Goal: Task Accomplishment & Management: Manage account settings

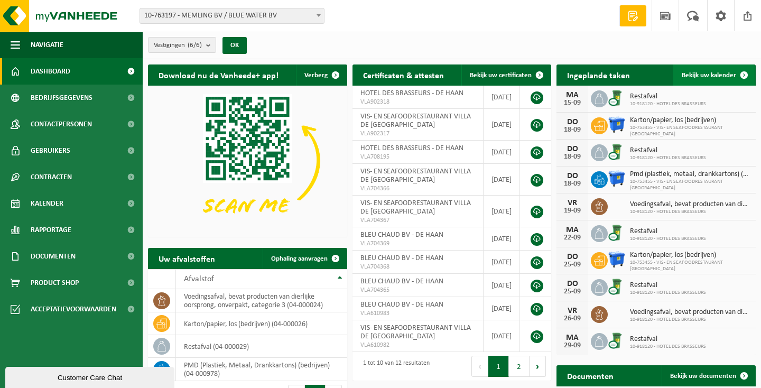
click at [704, 74] on span "Bekijk uw kalender" at bounding box center [708, 75] width 54 height 7
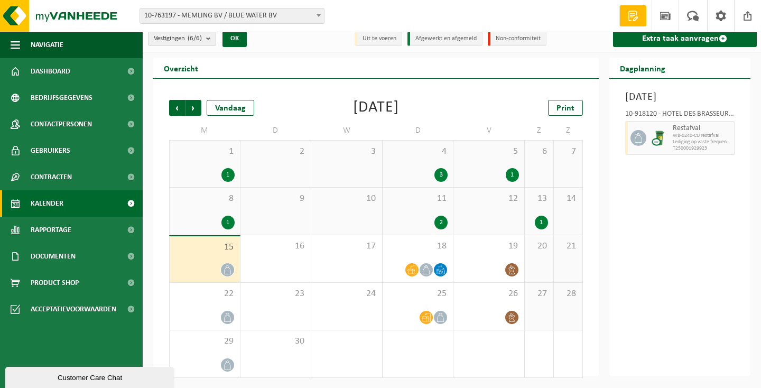
scroll to position [6, 0]
click at [425, 272] on icon at bounding box center [426, 270] width 9 height 9
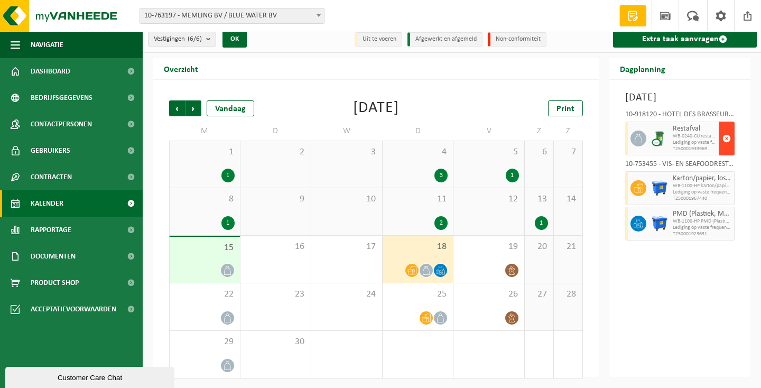
click at [726, 149] on span "button" at bounding box center [726, 138] width 8 height 21
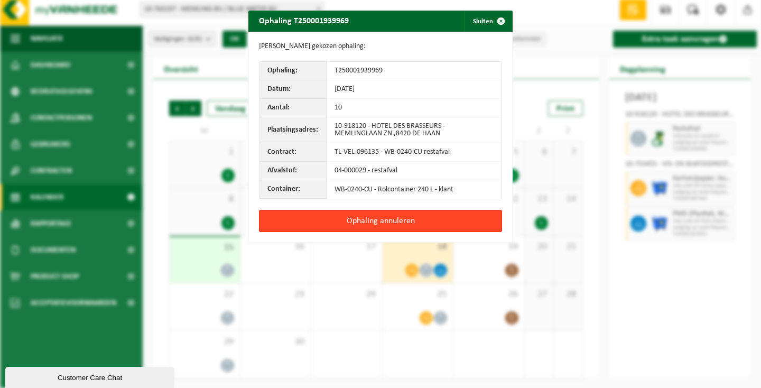
click at [408, 218] on button "Ophaling annuleren" at bounding box center [380, 221] width 243 height 22
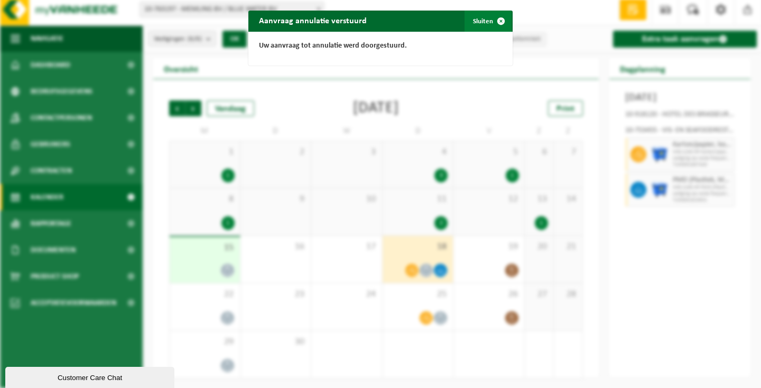
click at [481, 19] on button "Sluiten" at bounding box center [487, 21] width 47 height 21
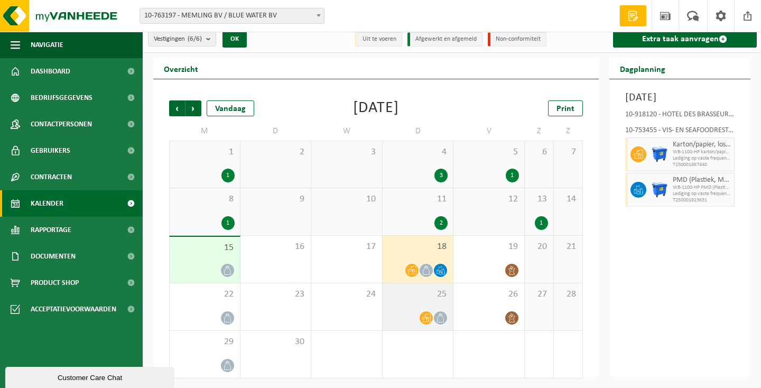
click at [407, 302] on div "25" at bounding box center [417, 306] width 71 height 47
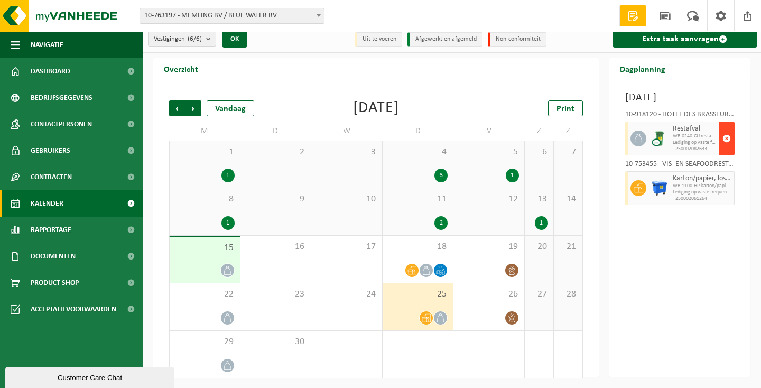
click at [725, 149] on span "button" at bounding box center [726, 138] width 8 height 21
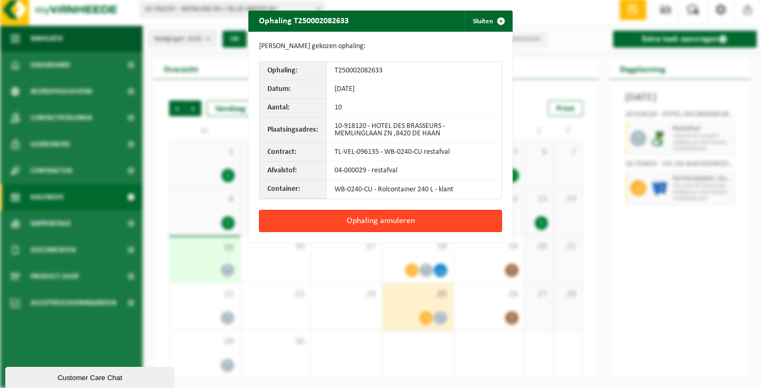
click at [362, 221] on button "Ophaling annuleren" at bounding box center [380, 221] width 243 height 22
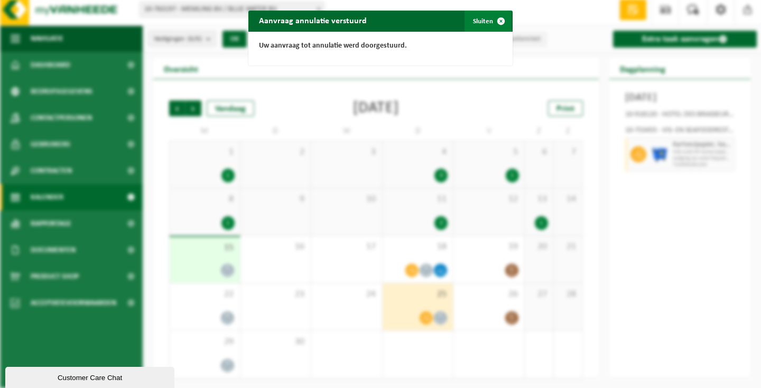
click at [487, 22] on button "Sluiten" at bounding box center [487, 21] width 47 height 21
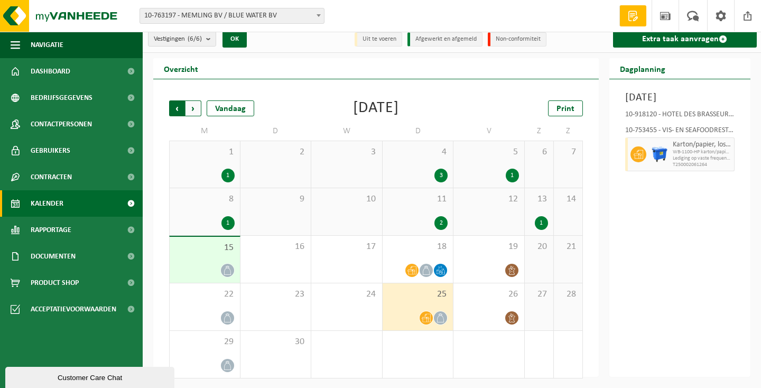
click at [194, 107] on span "Volgende" at bounding box center [193, 108] width 16 height 16
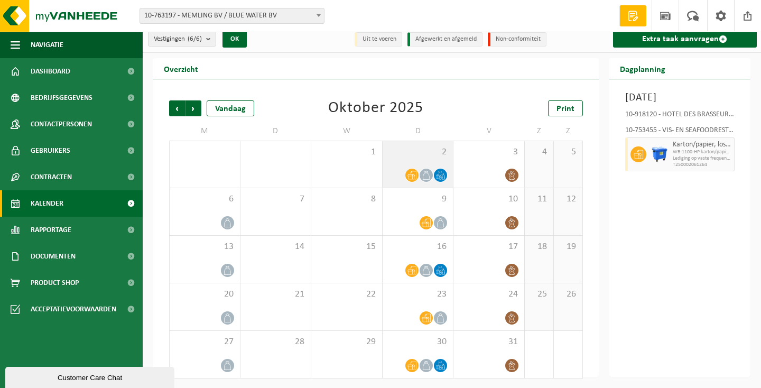
click at [425, 149] on span "2" at bounding box center [418, 152] width 60 height 12
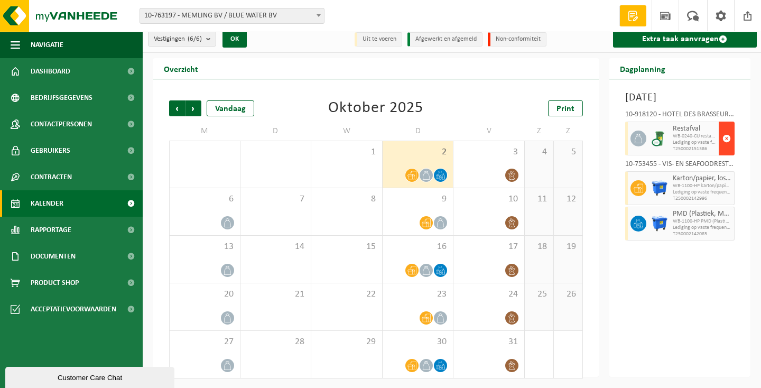
click at [727, 149] on span "button" at bounding box center [726, 138] width 8 height 21
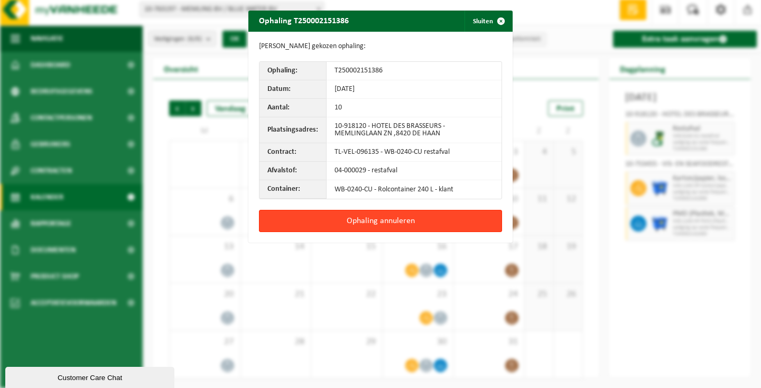
click at [400, 221] on button "Ophaling annuleren" at bounding box center [380, 221] width 243 height 22
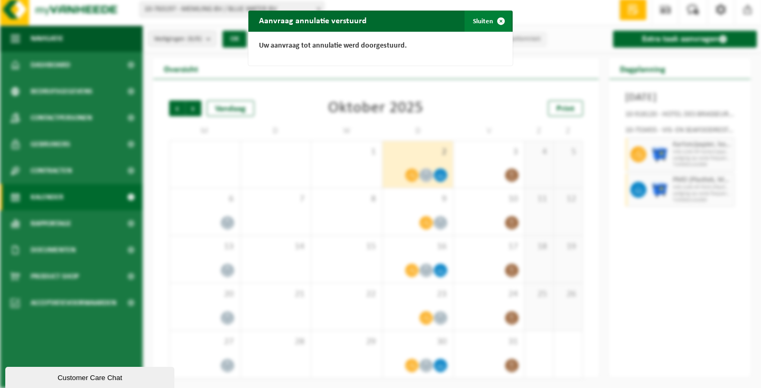
click at [487, 18] on button "Sluiten" at bounding box center [487, 21] width 47 height 21
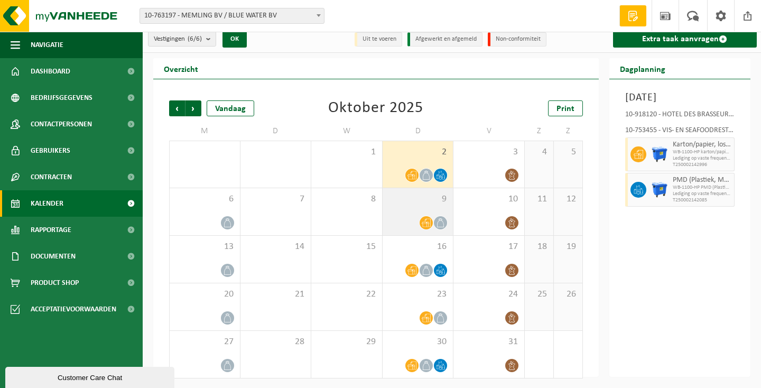
click at [402, 210] on div "9" at bounding box center [417, 211] width 71 height 47
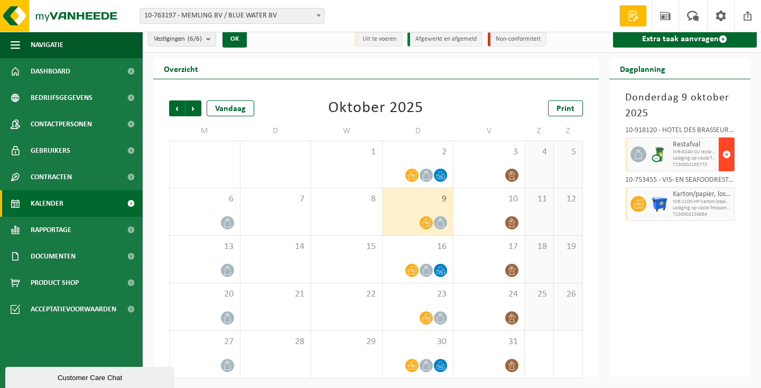
click at [727, 150] on span "button" at bounding box center [726, 154] width 8 height 21
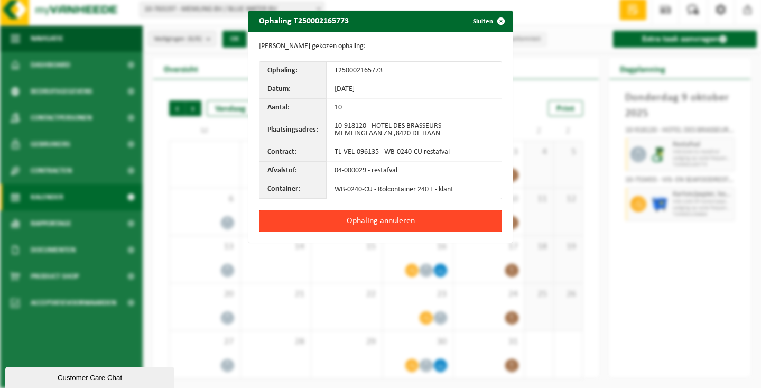
click at [436, 226] on button "Ophaling annuleren" at bounding box center [380, 221] width 243 height 22
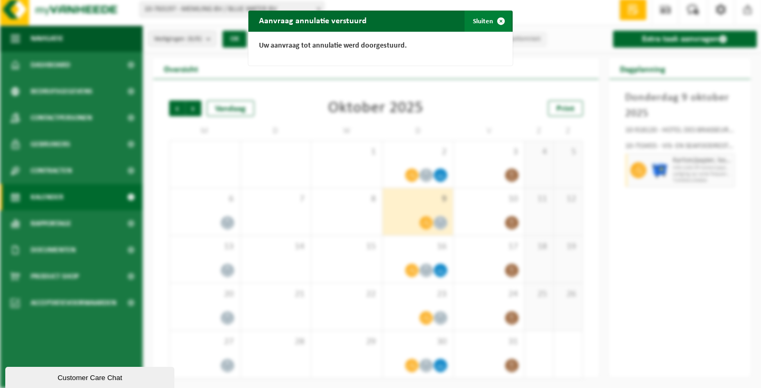
click at [491, 21] on span "button" at bounding box center [500, 21] width 21 height 21
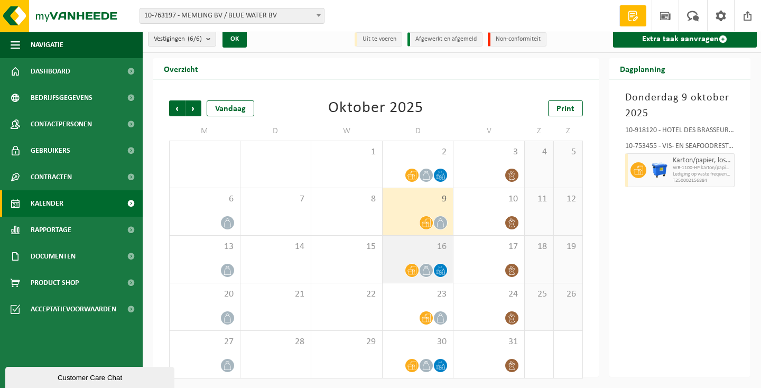
click at [406, 241] on span "16" at bounding box center [418, 247] width 60 height 12
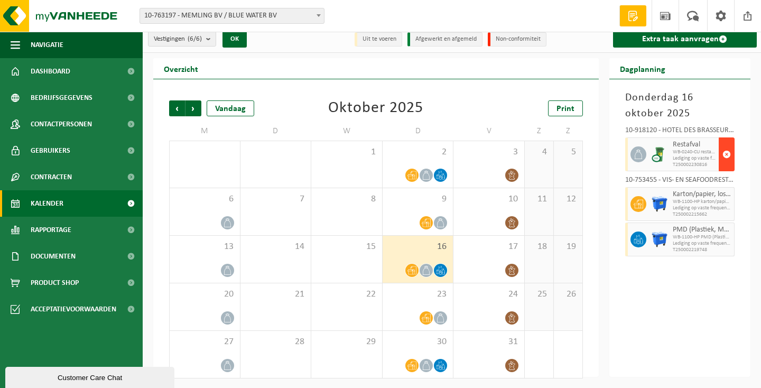
click at [726, 154] on span "button" at bounding box center [726, 154] width 8 height 21
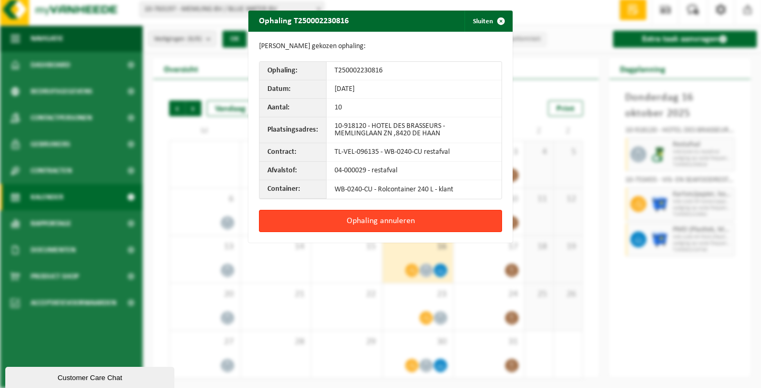
click at [408, 223] on button "Ophaling annuleren" at bounding box center [380, 221] width 243 height 22
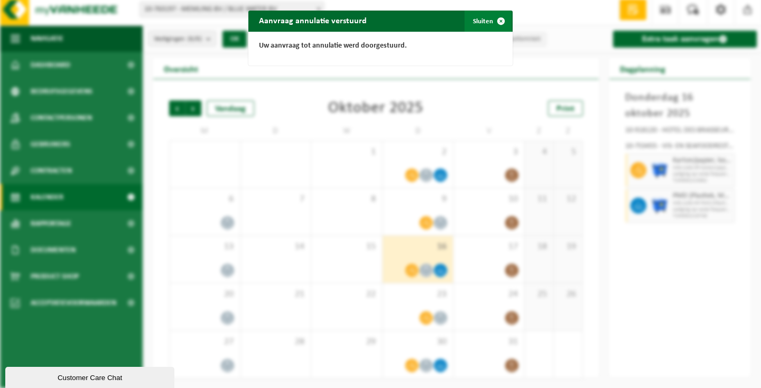
click at [480, 21] on button "Sluiten" at bounding box center [487, 21] width 47 height 21
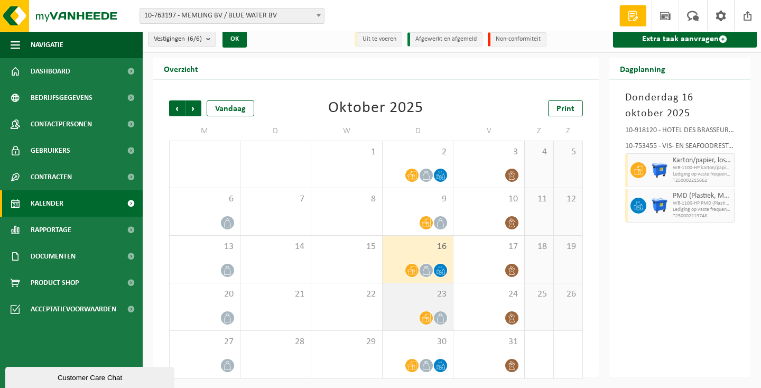
click at [398, 299] on div "23" at bounding box center [417, 306] width 71 height 47
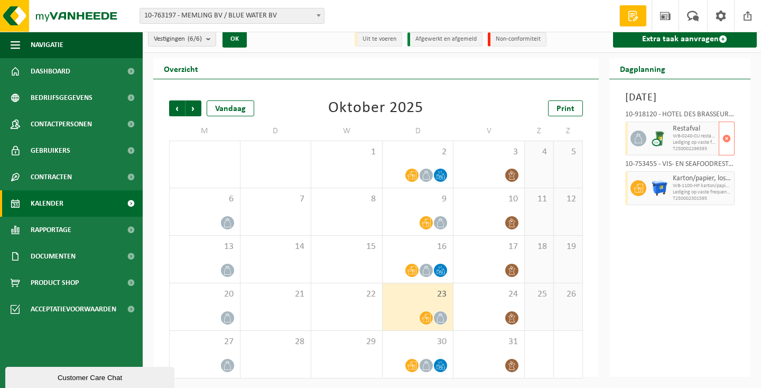
click at [683, 139] on span "WB-0240-CU restafval" at bounding box center [695, 136] width 44 height 6
click at [726, 149] on span "button" at bounding box center [726, 138] width 8 height 21
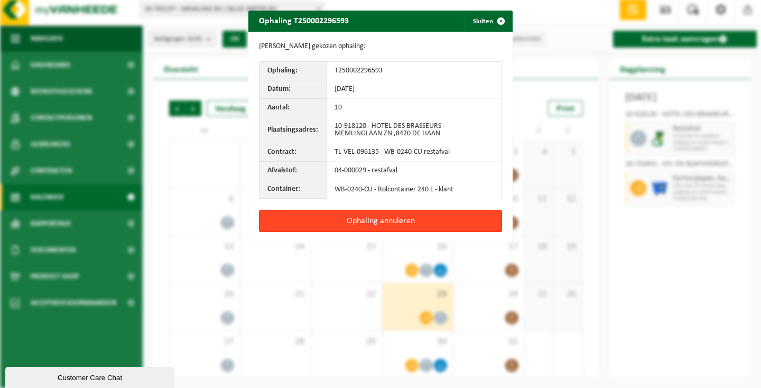
click at [362, 219] on button "Ophaling annuleren" at bounding box center [380, 221] width 243 height 22
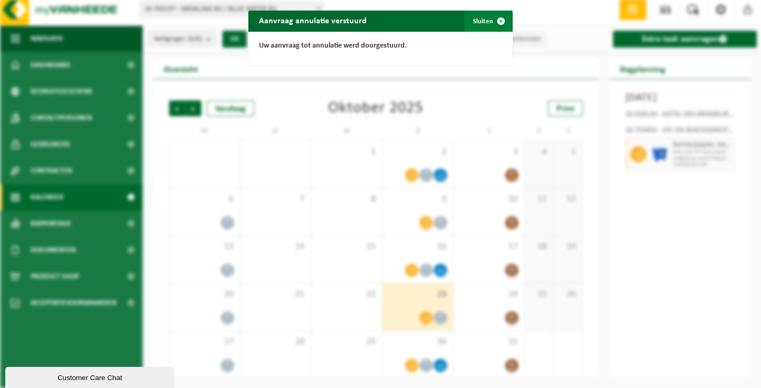
click at [488, 20] on button "Sluiten" at bounding box center [487, 21] width 47 height 21
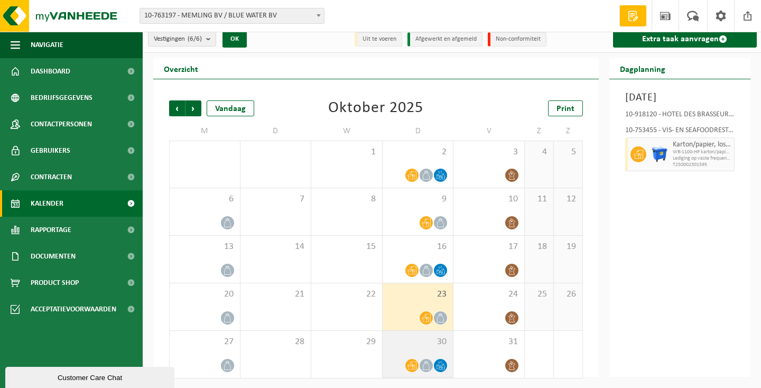
click at [402, 342] on span "30" at bounding box center [418, 342] width 60 height 12
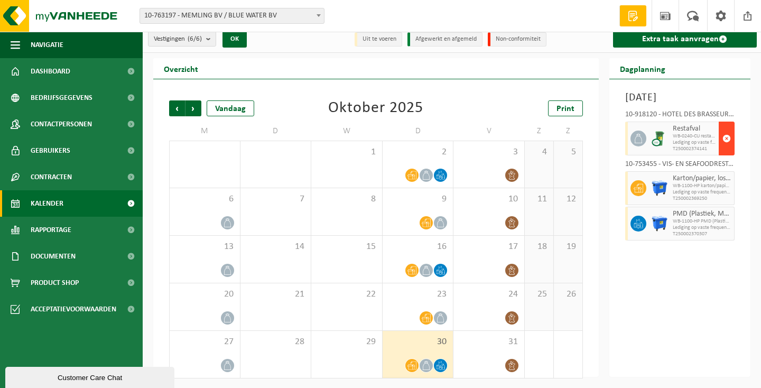
click at [727, 149] on span "button" at bounding box center [726, 138] width 8 height 21
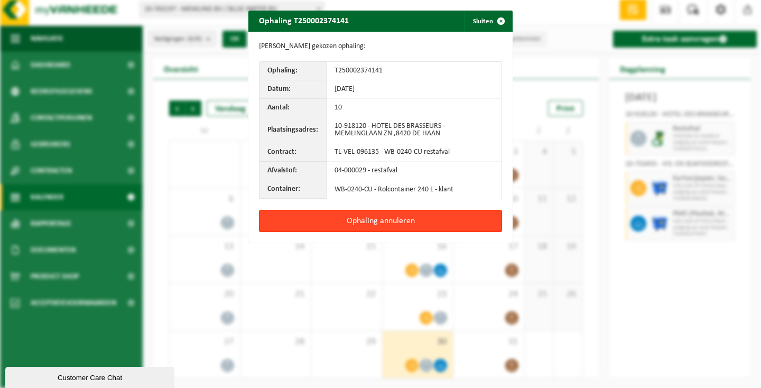
click at [423, 212] on button "Ophaling annuleren" at bounding box center [380, 221] width 243 height 22
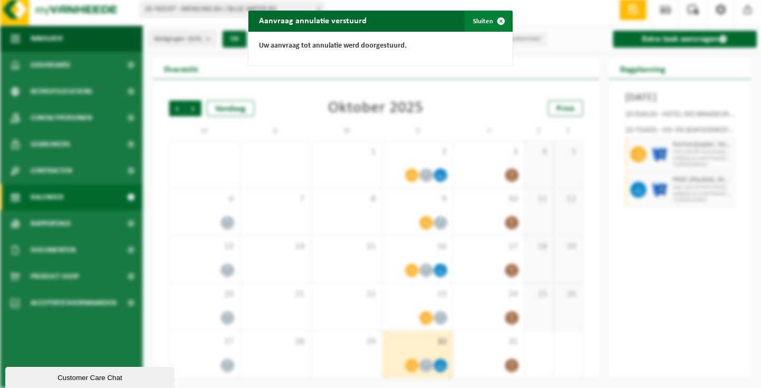
click at [480, 17] on button "Sluiten" at bounding box center [487, 21] width 47 height 21
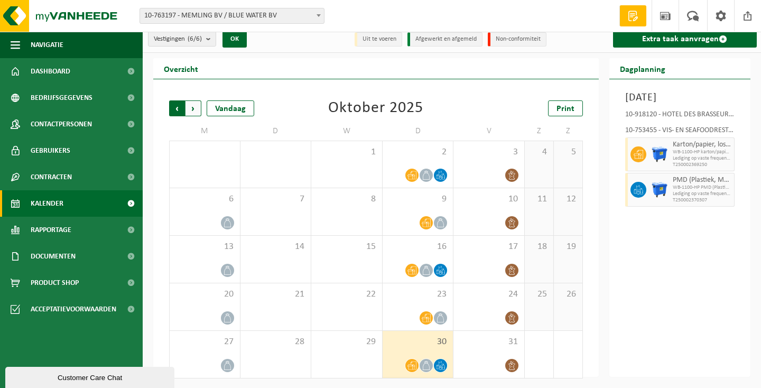
click at [191, 107] on span "Volgende" at bounding box center [193, 108] width 16 height 16
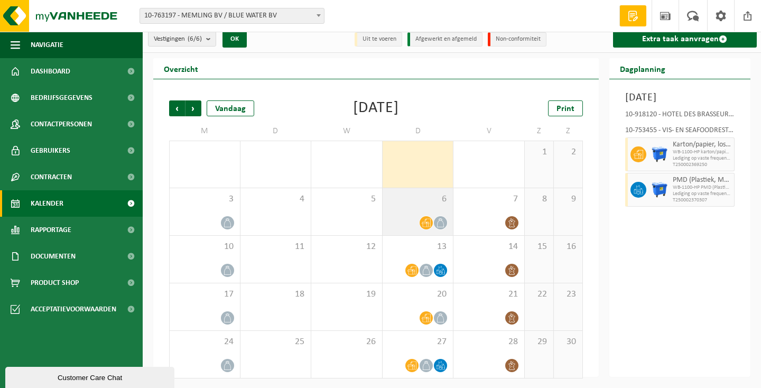
click at [407, 199] on span "6" at bounding box center [418, 199] width 60 height 12
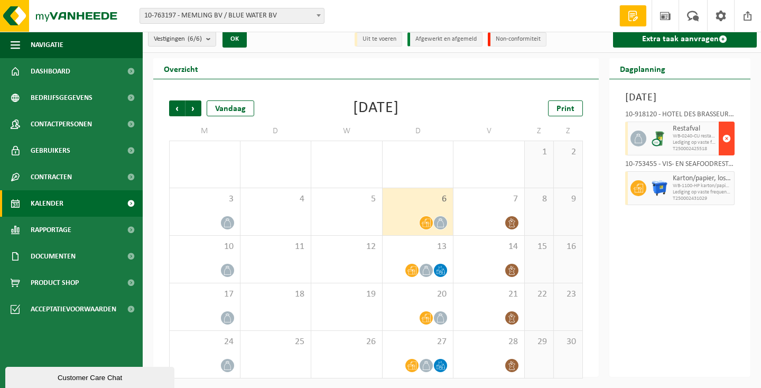
click at [724, 149] on span "button" at bounding box center [726, 138] width 8 height 21
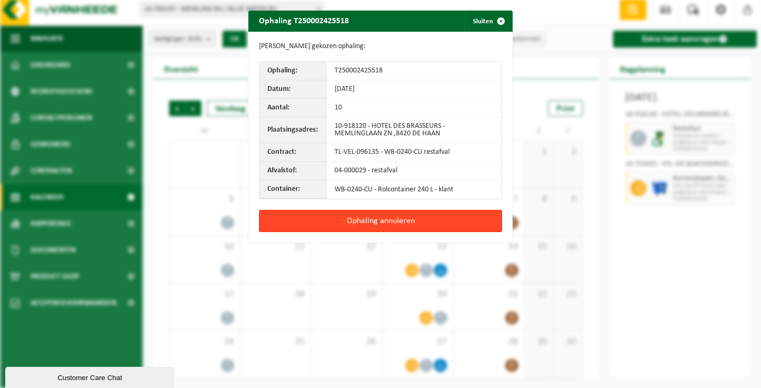
click at [474, 219] on button "Ophaling annuleren" at bounding box center [380, 221] width 243 height 22
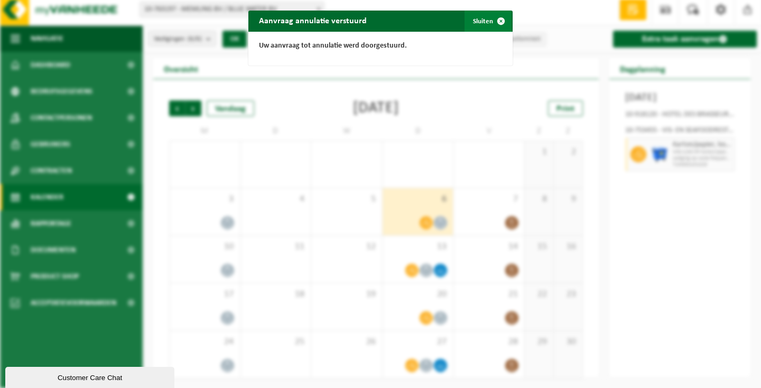
click at [487, 25] on button "Sluiten" at bounding box center [487, 21] width 47 height 21
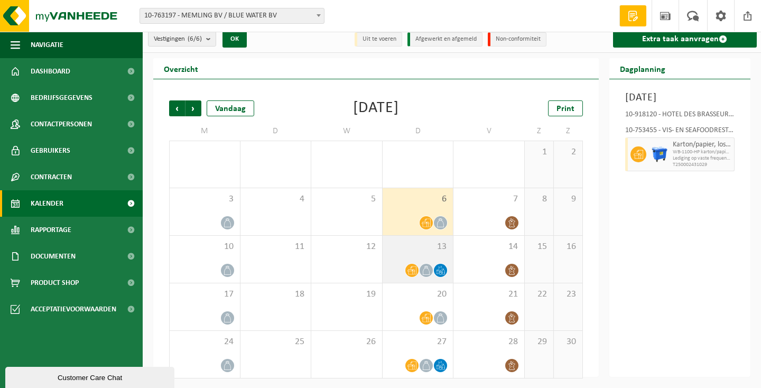
click at [413, 244] on span "13" at bounding box center [418, 247] width 60 height 12
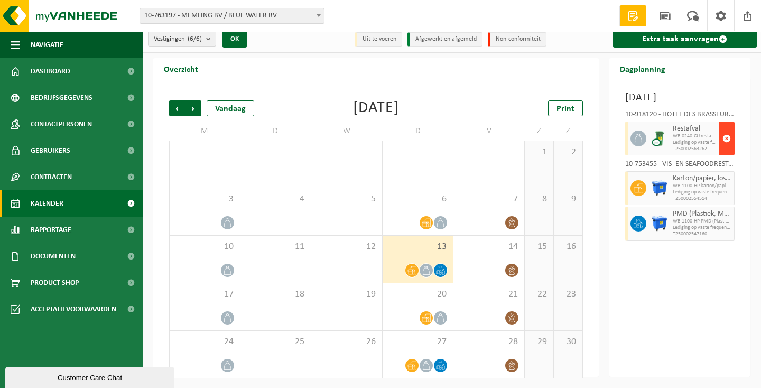
click at [730, 149] on span "button" at bounding box center [726, 138] width 8 height 21
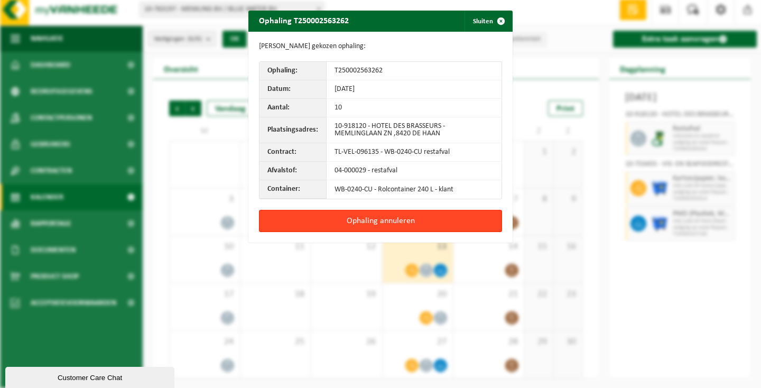
click at [454, 219] on button "Ophaling annuleren" at bounding box center [380, 221] width 243 height 22
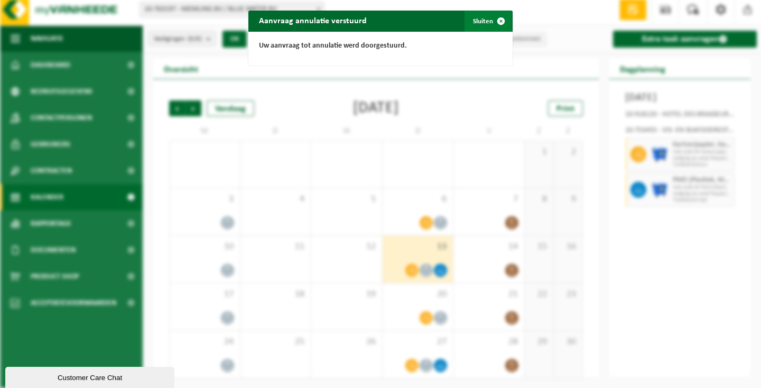
click at [486, 23] on button "Sluiten" at bounding box center [487, 21] width 47 height 21
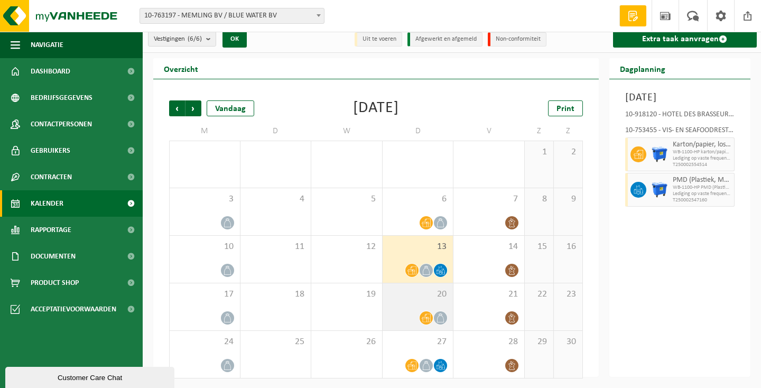
click at [406, 289] on span "20" at bounding box center [418, 294] width 60 height 12
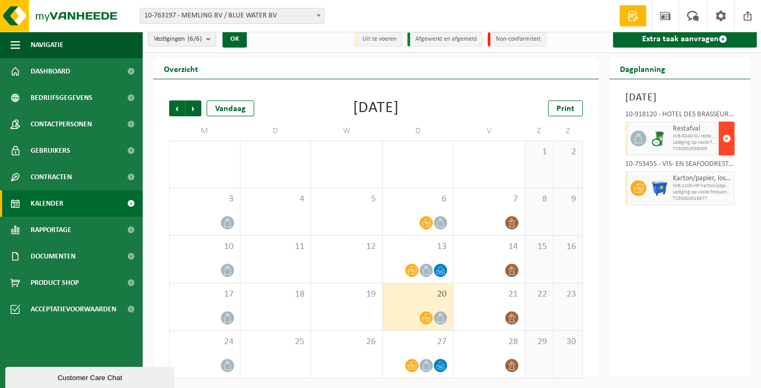
click at [729, 149] on span "button" at bounding box center [726, 138] width 8 height 21
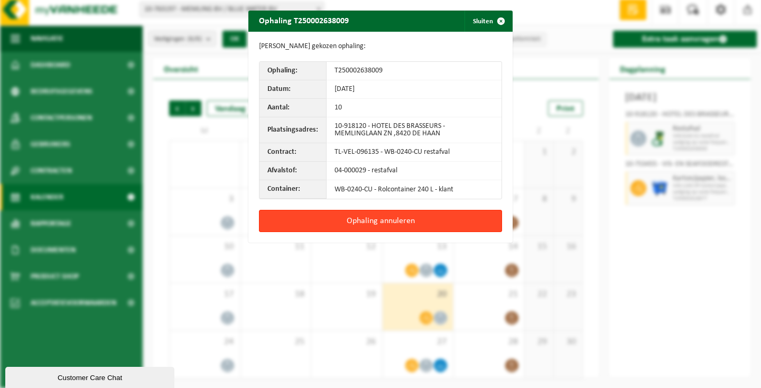
click at [407, 223] on button "Ophaling annuleren" at bounding box center [380, 221] width 243 height 22
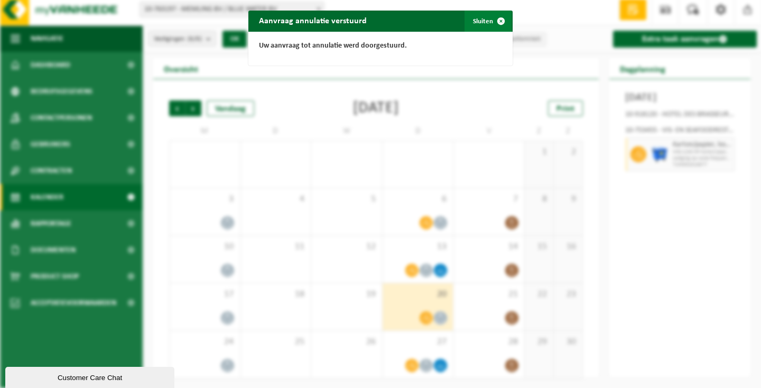
click at [484, 16] on button "Sluiten" at bounding box center [487, 21] width 47 height 21
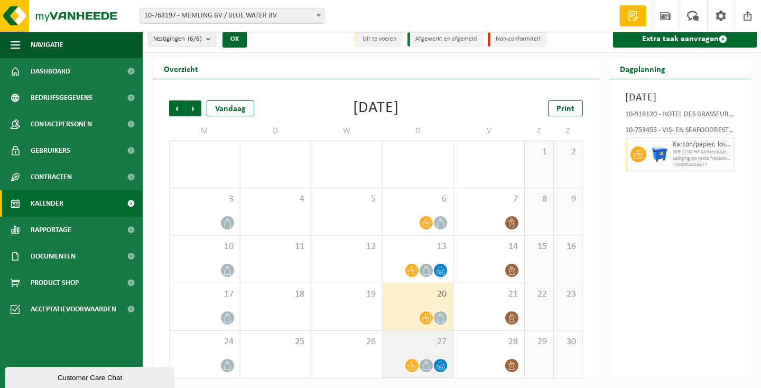
click at [406, 347] on div "27" at bounding box center [417, 354] width 71 height 47
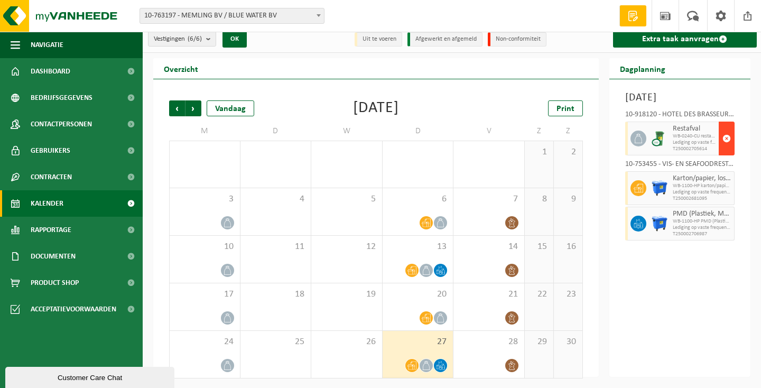
click at [726, 149] on span "button" at bounding box center [726, 138] width 8 height 21
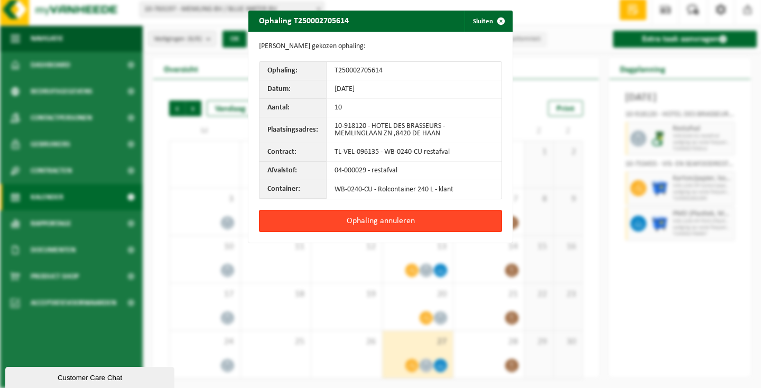
click at [424, 217] on button "Ophaling annuleren" at bounding box center [380, 221] width 243 height 22
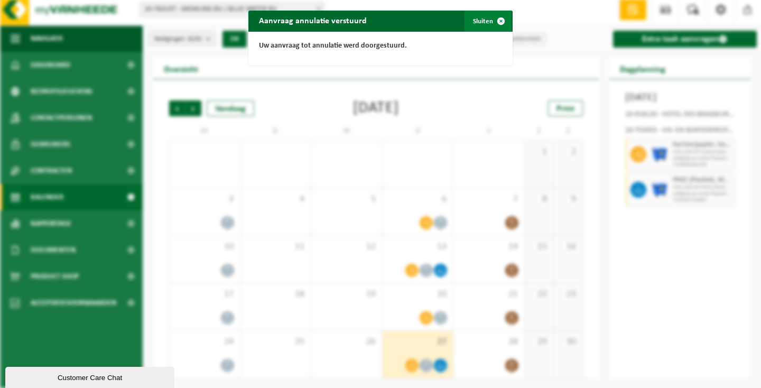
click at [471, 16] on button "Sluiten" at bounding box center [487, 21] width 47 height 21
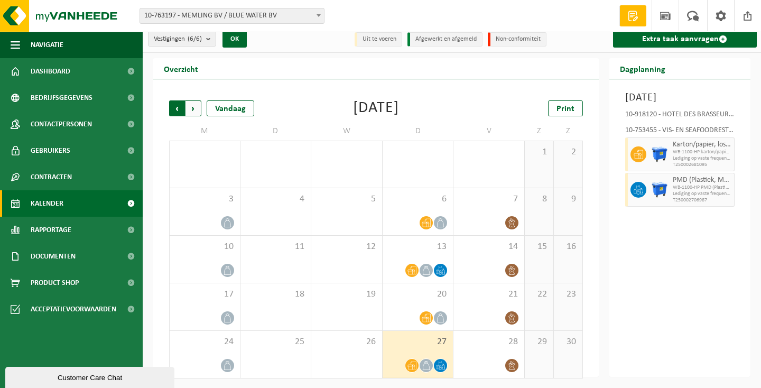
click at [194, 108] on span "Volgende" at bounding box center [193, 108] width 16 height 16
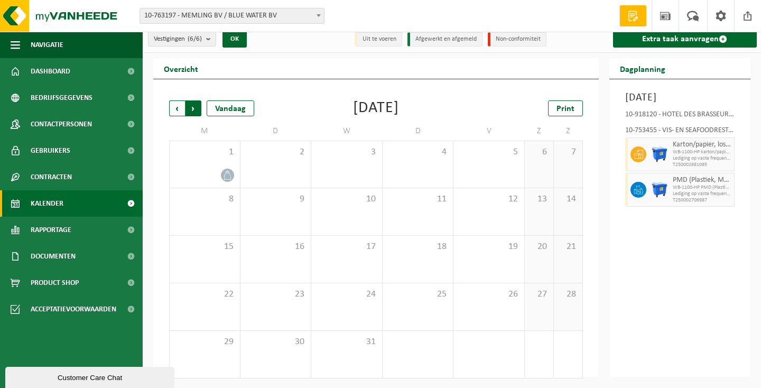
click at [179, 105] on span "Vorige" at bounding box center [177, 108] width 16 height 16
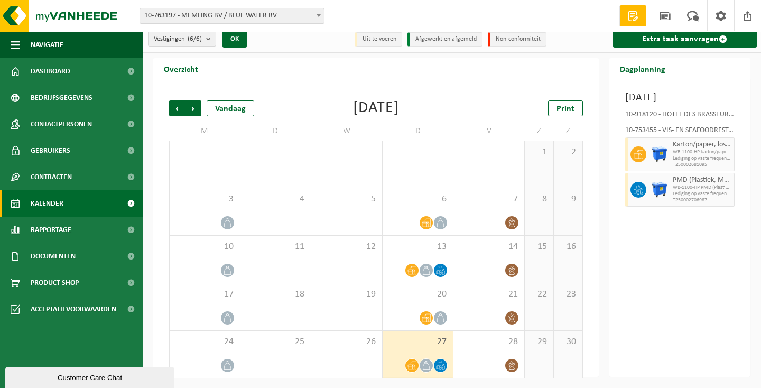
click at [179, 105] on span "Vorige" at bounding box center [177, 108] width 16 height 16
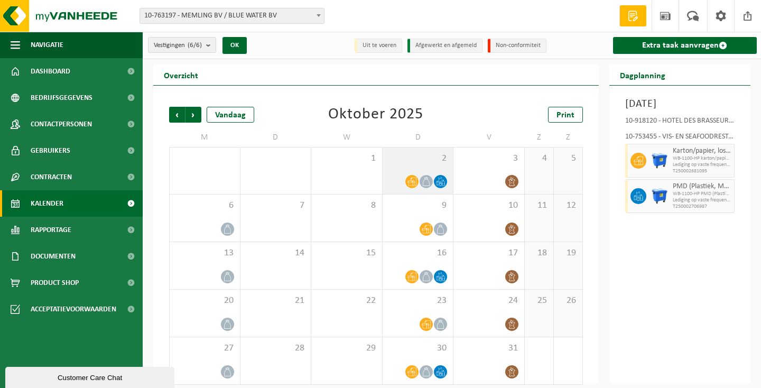
scroll to position [0, 0]
